Goal: Task Accomplishment & Management: Manage account settings

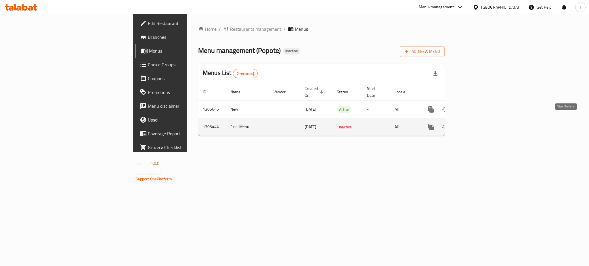
click at [476, 124] on icon "enhanced table" at bounding box center [472, 127] width 7 height 7
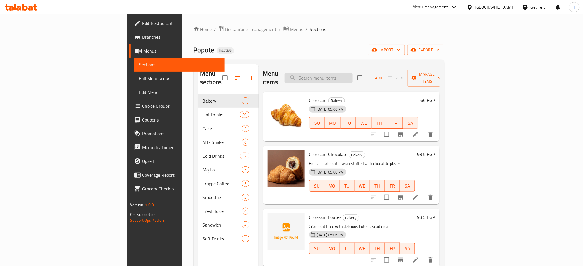
click at [353, 73] on input "search" at bounding box center [319, 78] width 68 height 10
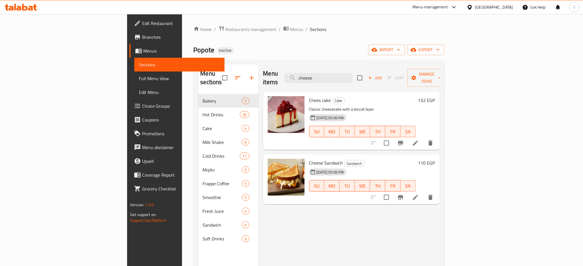
type input "cheese"
click at [139, 75] on span "Full Menu View" at bounding box center [179, 78] width 81 height 7
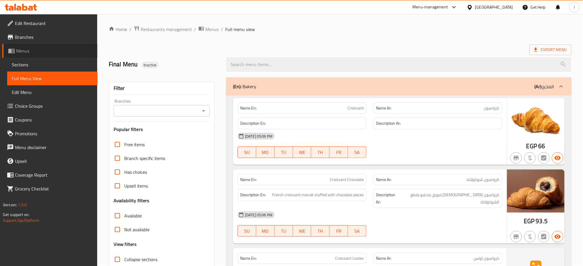
click at [35, 50] on span "Menus" at bounding box center [54, 50] width 77 height 7
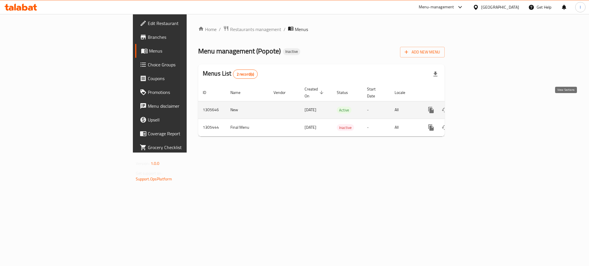
click at [476, 107] on icon "enhanced table" at bounding box center [472, 110] width 7 height 7
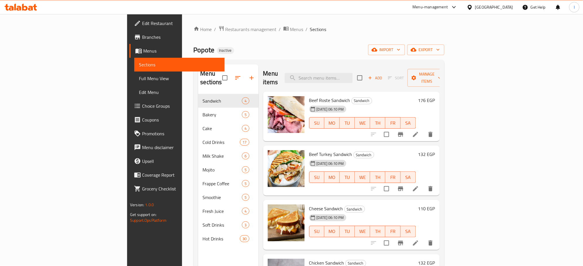
click at [444, 35] on div "Home / Restaurants management / Menus / Sections Popote Inactive import export …" at bounding box center [319, 181] width 251 height 310
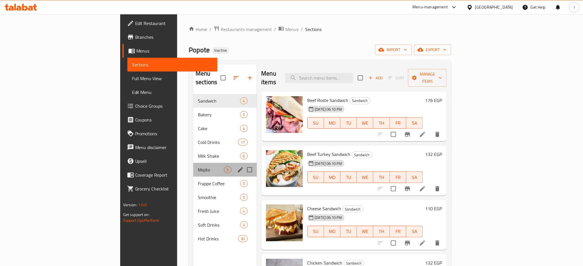
click at [193, 165] on div "Mojito 5" at bounding box center [224, 170] width 63 height 14
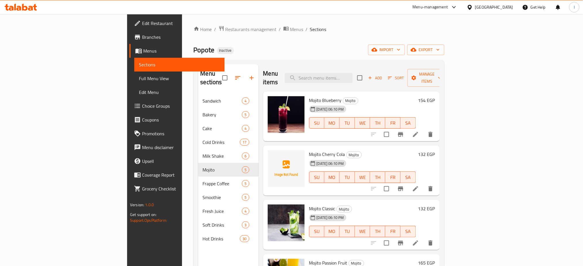
click at [252, 55] on div "Home / Restaurants management / Menus / Sections Popote Inactive import export …" at bounding box center [319, 181] width 251 height 310
